Goal: Information Seeking & Learning: Learn about a topic

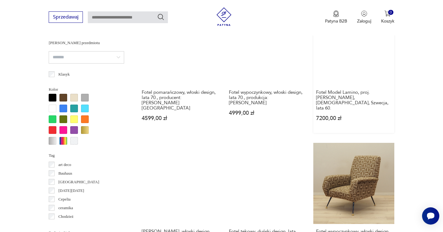
scroll to position [582, 0]
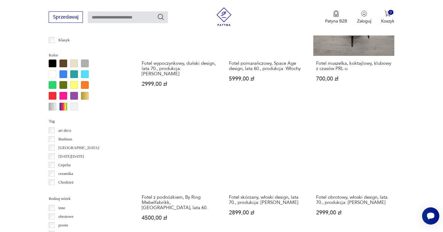
scroll to position [583, 0]
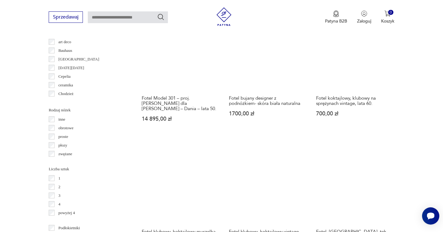
scroll to position [671, 0]
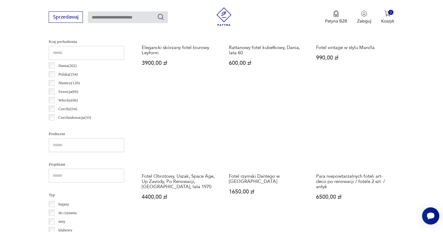
scroll to position [348, 0]
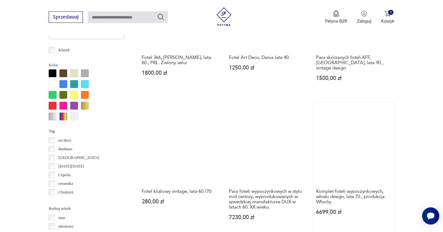
scroll to position [578, 0]
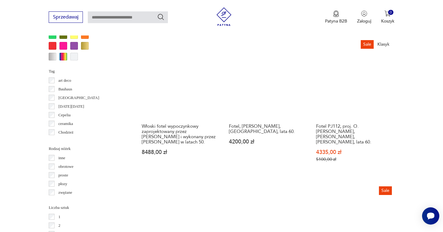
scroll to position [646, 0]
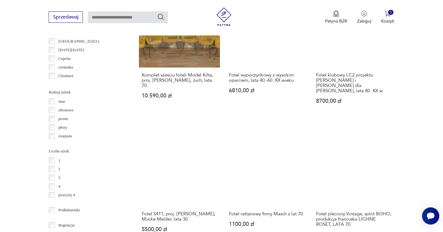
scroll to position [694, 0]
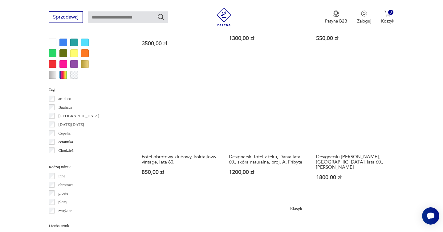
scroll to position [619, 0]
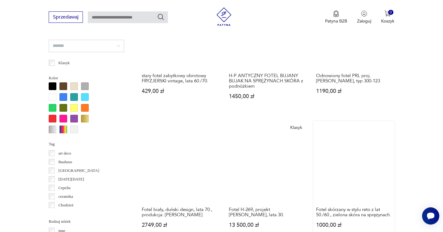
scroll to position [561, 0]
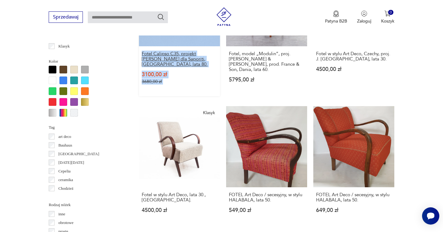
scroll to position [593, 0]
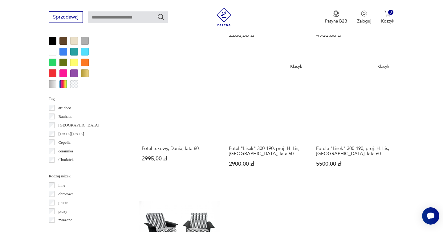
scroll to position [630, 0]
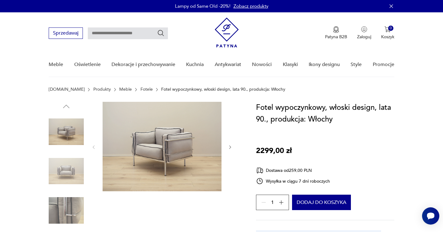
click at [157, 153] on img at bounding box center [162, 146] width 119 height 89
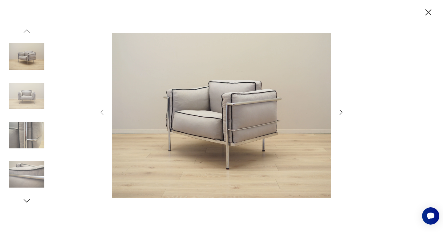
click at [28, 97] on img at bounding box center [26, 95] width 35 height 35
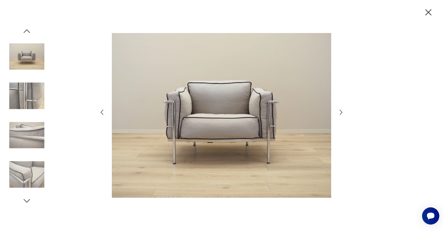
click at [34, 124] on img at bounding box center [26, 134] width 35 height 35
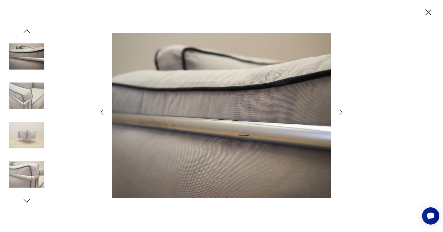
click at [31, 126] on img at bounding box center [26, 134] width 35 height 35
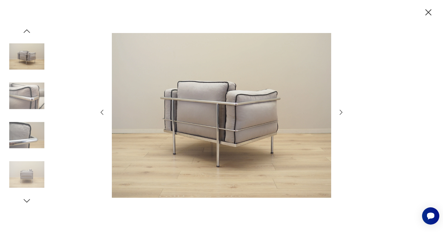
click at [28, 139] on img at bounding box center [26, 134] width 35 height 35
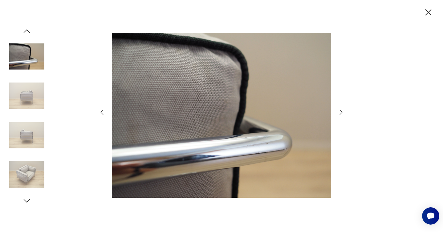
click at [28, 139] on img at bounding box center [26, 134] width 35 height 35
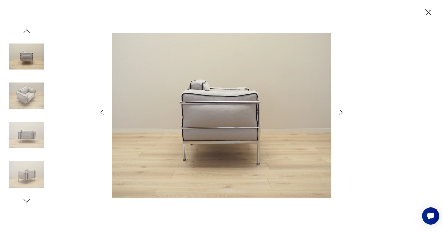
click at [28, 138] on img at bounding box center [26, 134] width 35 height 35
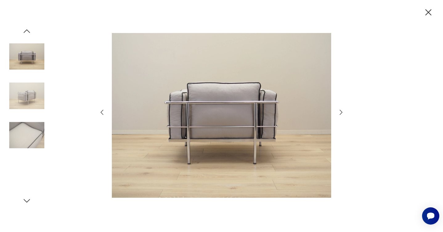
click at [28, 138] on img at bounding box center [26, 134] width 35 height 35
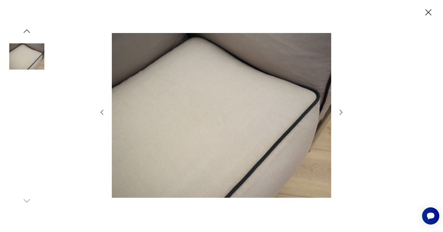
click at [28, 138] on img at bounding box center [26, 134] width 35 height 35
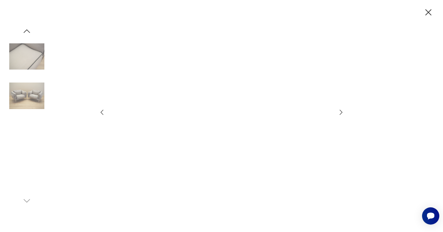
click at [28, 140] on img at bounding box center [26, 134] width 35 height 35
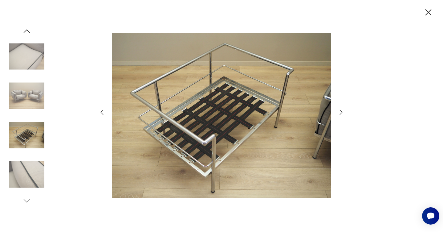
click at [429, 13] on icon "button" at bounding box center [428, 12] width 11 height 11
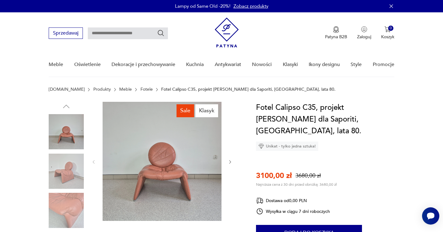
click at [232, 160] on icon "button" at bounding box center [230, 161] width 5 height 5
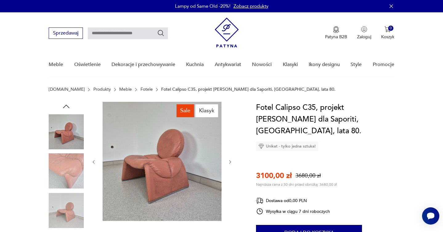
click at [232, 160] on icon "button" at bounding box center [230, 161] width 5 height 5
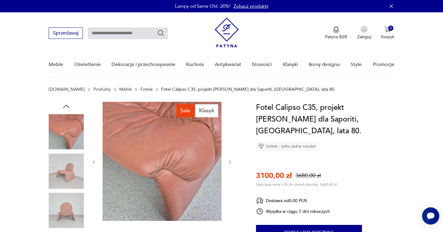
click at [232, 160] on icon "button" at bounding box center [230, 161] width 5 height 5
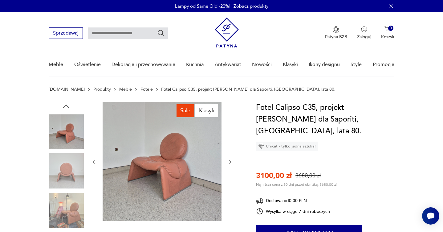
click at [232, 160] on icon "button" at bounding box center [230, 161] width 5 height 5
